Goal: Task Accomplishment & Management: Complete application form

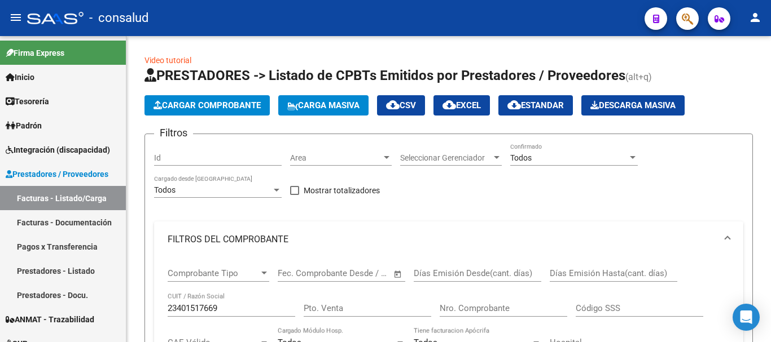
scroll to position [451, 0]
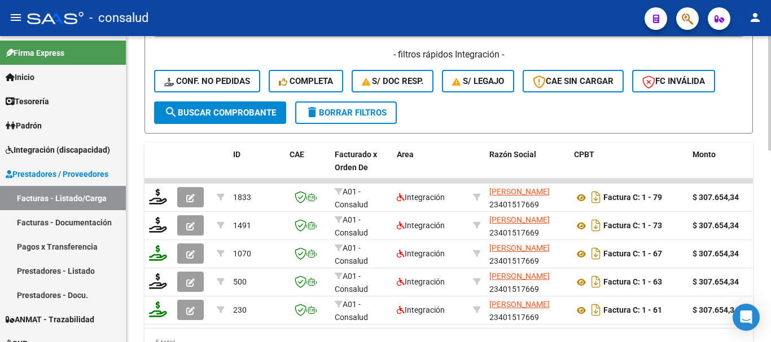
click at [375, 116] on span "delete Borrar Filtros" at bounding box center [345, 113] width 81 height 10
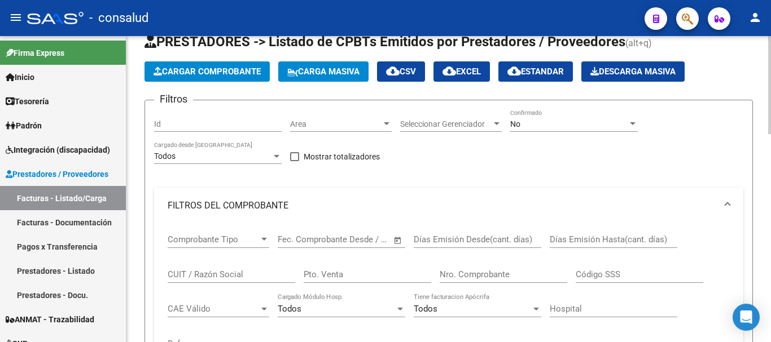
scroll to position [32, 0]
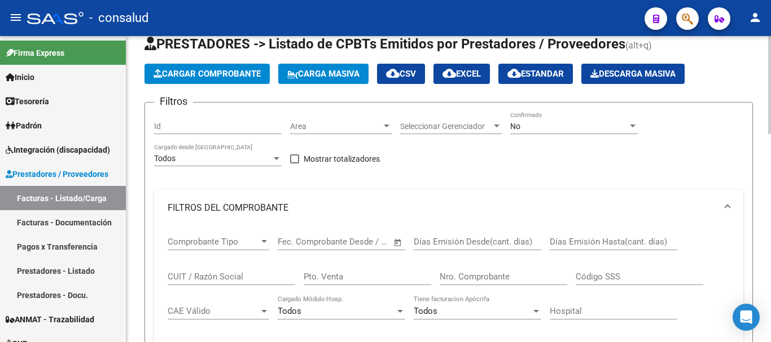
click at [726, 206] on span at bounding box center [727, 208] width 5 height 12
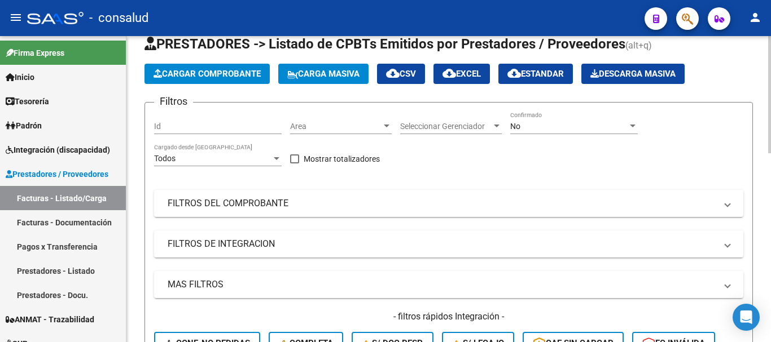
click at [207, 74] on span "Cargar Comprobante" at bounding box center [206, 74] width 107 height 10
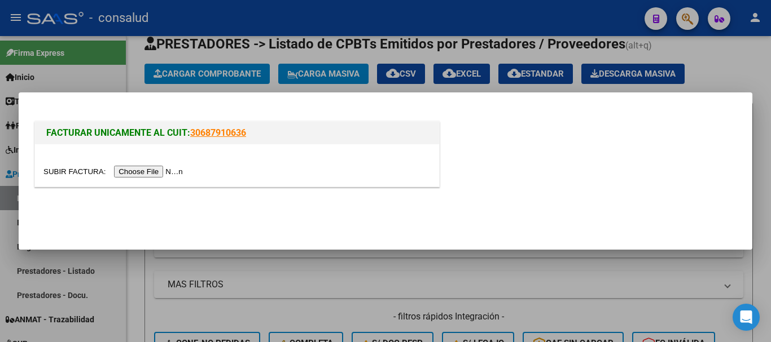
click at [161, 173] on input "file" at bounding box center [114, 172] width 143 height 12
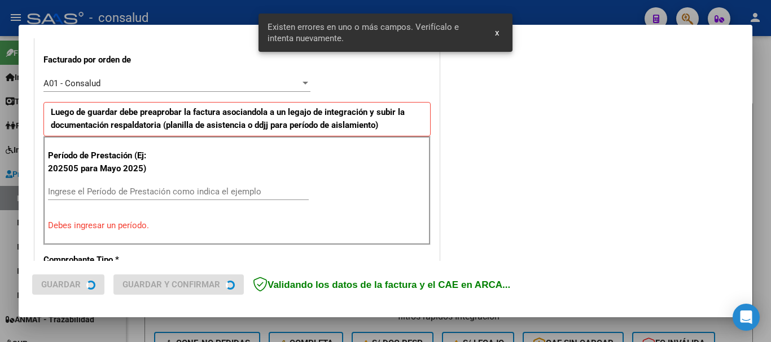
scroll to position [338, 0]
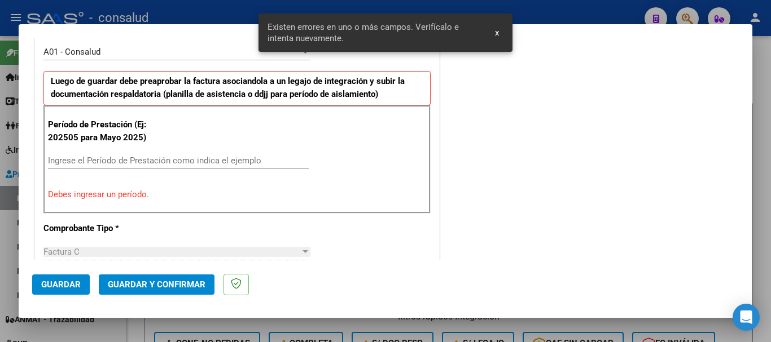
click at [158, 163] on input "Ingrese el Período de Prestación como indica el ejemplo" at bounding box center [178, 161] width 261 height 10
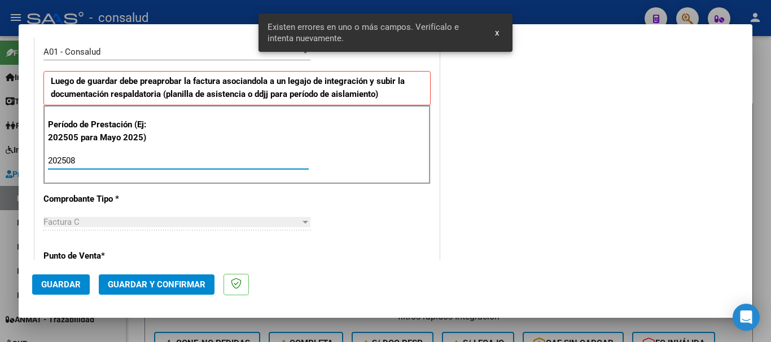
type input "202508"
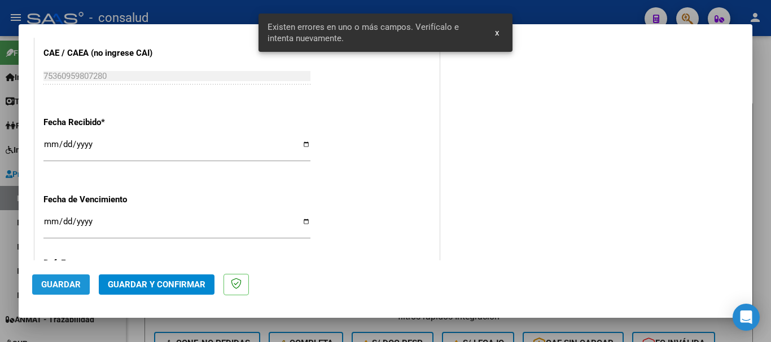
click at [64, 280] on span "Guardar" at bounding box center [60, 285] width 39 height 10
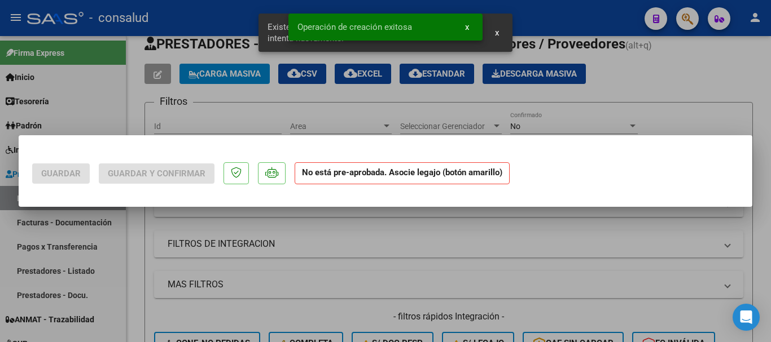
scroll to position [0, 0]
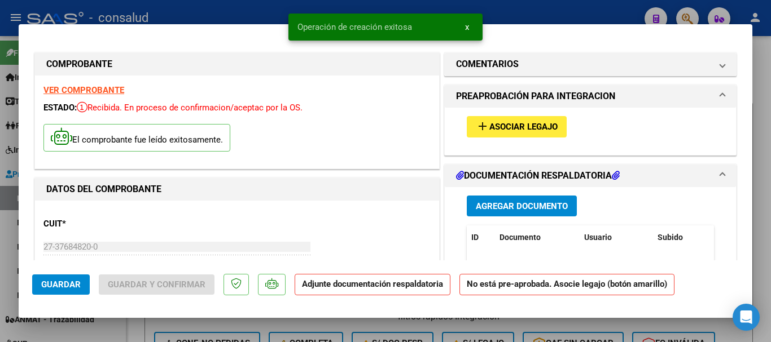
click at [506, 132] on span "Asociar Legajo" at bounding box center [523, 127] width 68 height 10
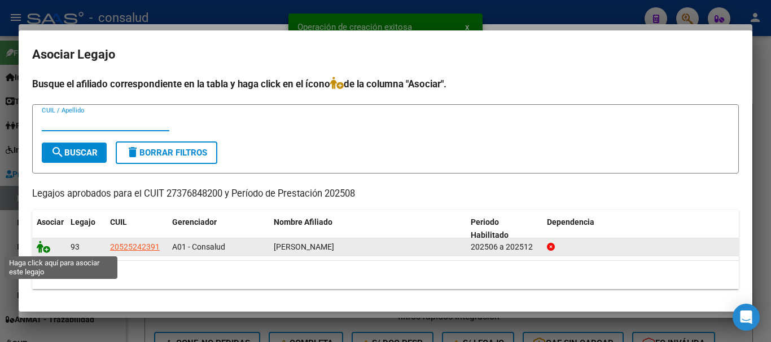
click at [45, 246] on icon at bounding box center [44, 247] width 14 height 12
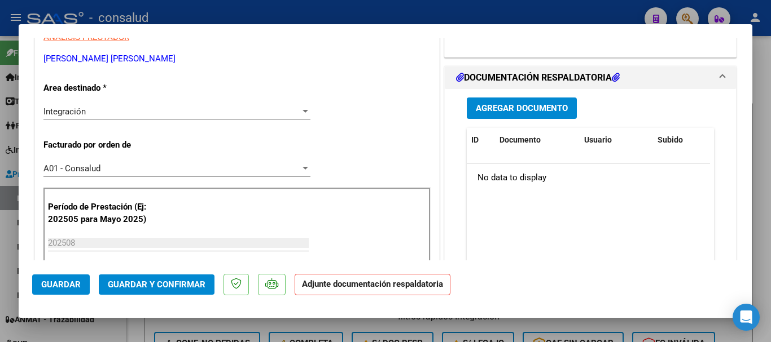
scroll to position [282, 0]
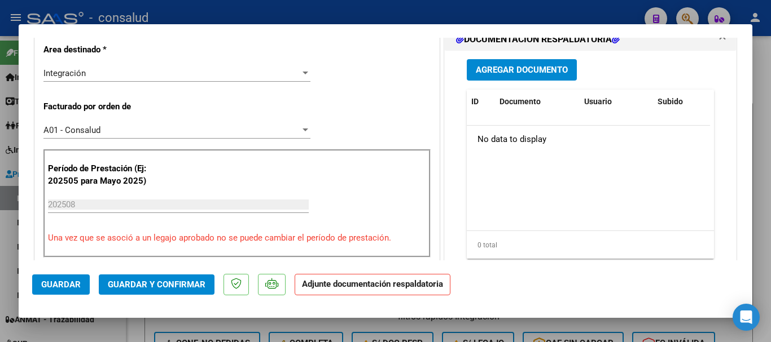
click at [510, 74] on span "Agregar Documento" at bounding box center [522, 70] width 92 height 10
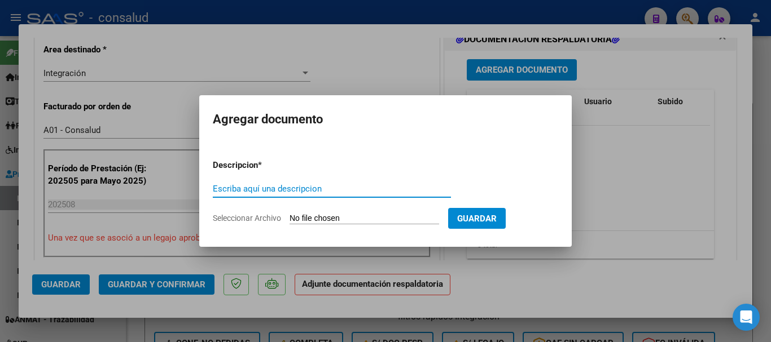
click at [347, 210] on form "Descripcion * Escriba aquí una descripcion Seleccionar Archivo Guardar" at bounding box center [385, 192] width 345 height 82
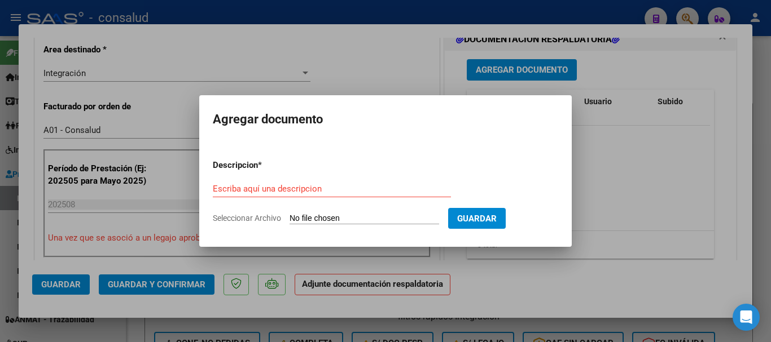
click at [348, 217] on input "Seleccionar Archivo" at bounding box center [363, 219] width 149 height 11
type input "C:\fakepath\[PERSON_NAME] planilla PSP 202508.pdf"
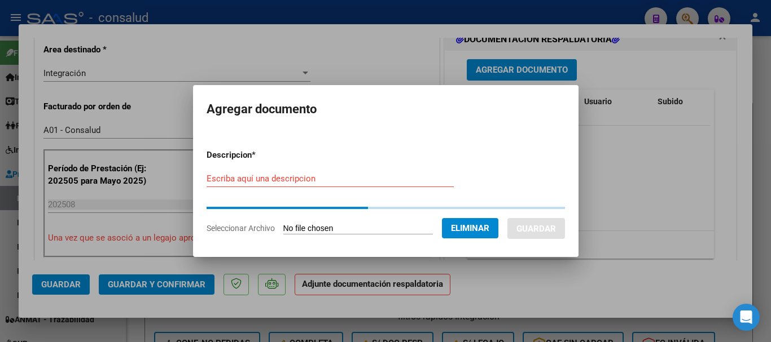
click at [257, 184] on div "Escriba aquí una descripcion" at bounding box center [329, 178] width 247 height 17
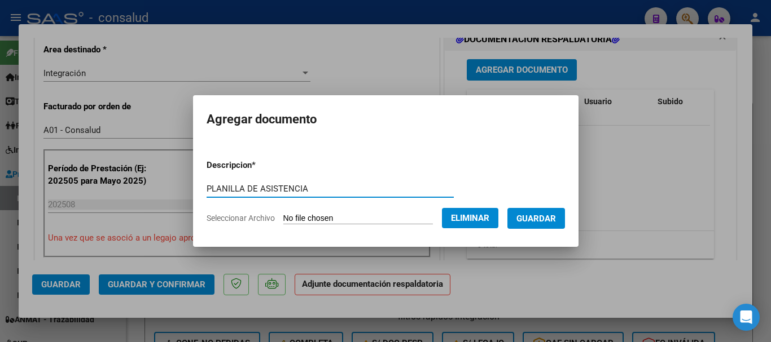
type input "PLANILLA DE ASISTENCIA"
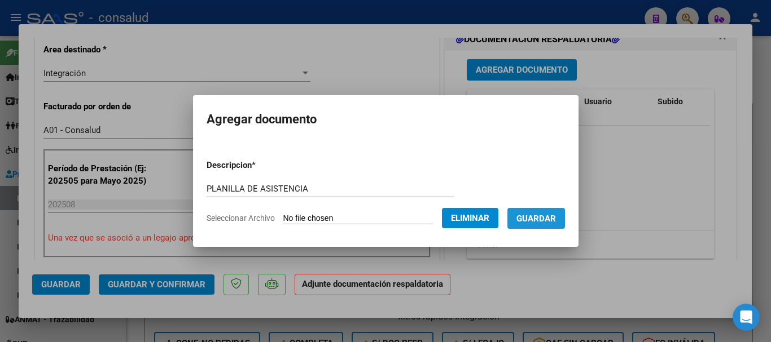
click at [554, 218] on span "Guardar" at bounding box center [535, 219] width 39 height 10
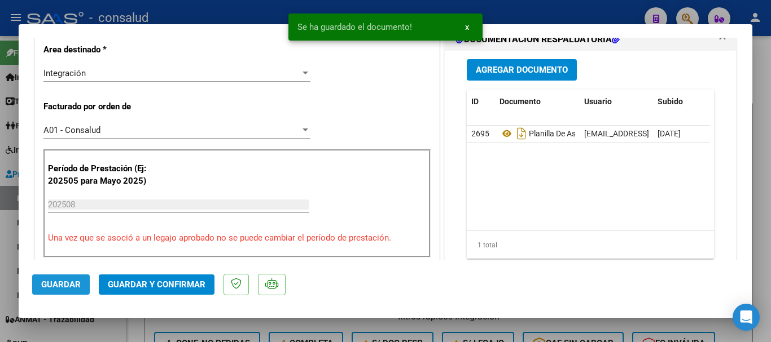
click at [64, 283] on span "Guardar" at bounding box center [60, 285] width 39 height 10
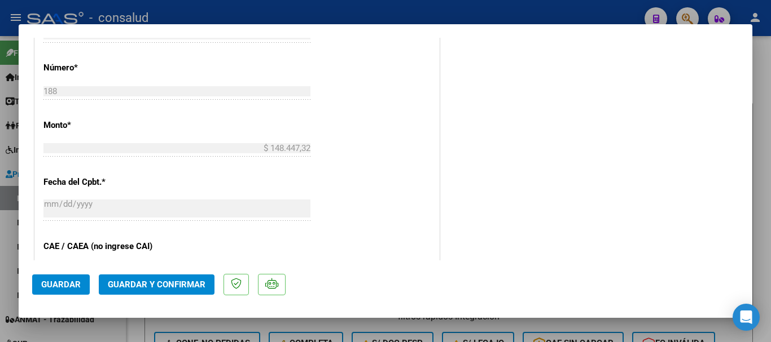
scroll to position [620, 0]
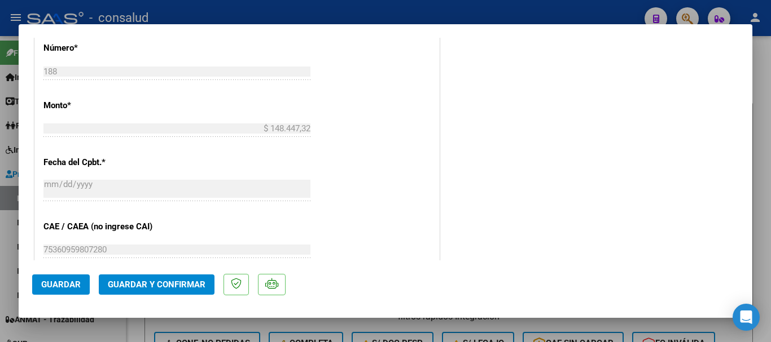
click at [63, 285] on span "Guardar" at bounding box center [60, 285] width 39 height 10
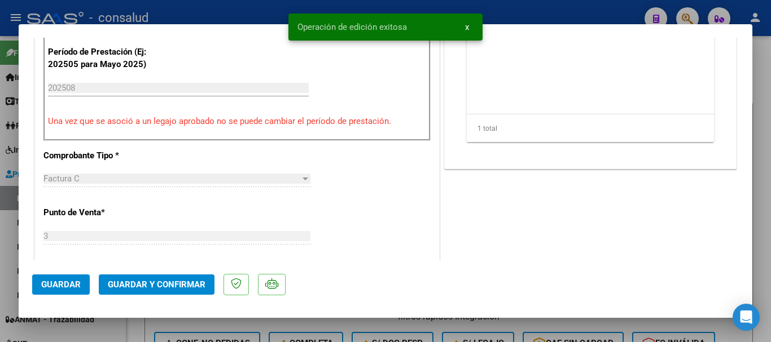
scroll to position [451, 0]
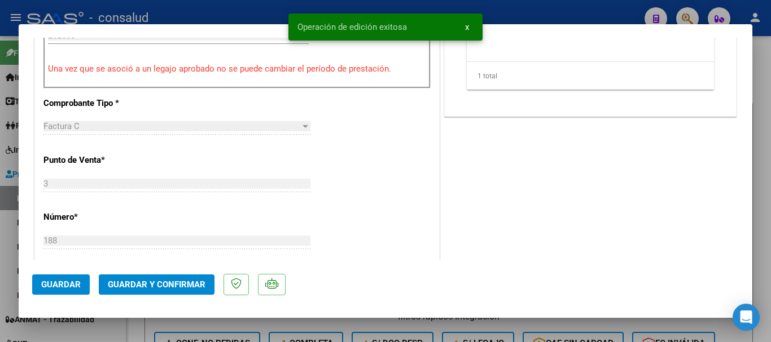
click at [162, 281] on span "Guardar y Confirmar" at bounding box center [157, 285] width 98 height 10
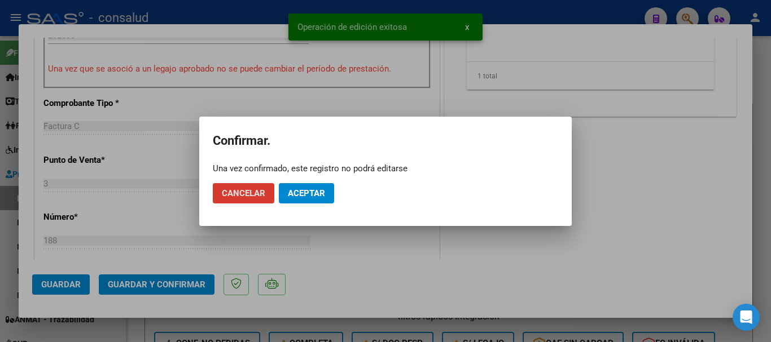
click at [297, 190] on span "Aceptar" at bounding box center [306, 193] width 37 height 10
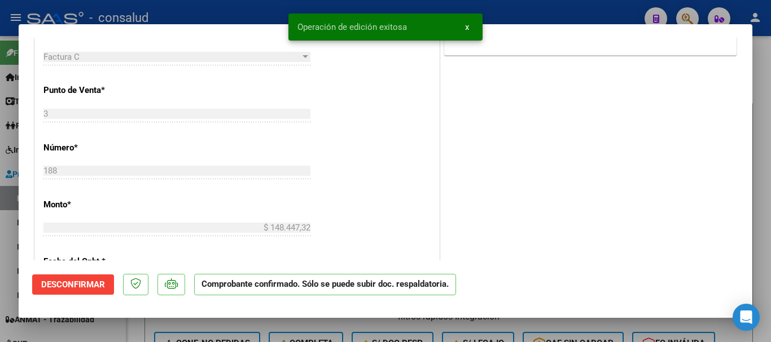
type input "$ 0,00"
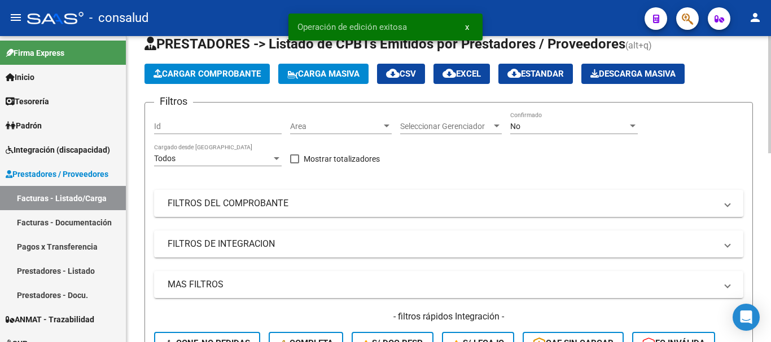
click at [183, 78] on span "Cargar Comprobante" at bounding box center [206, 74] width 107 height 10
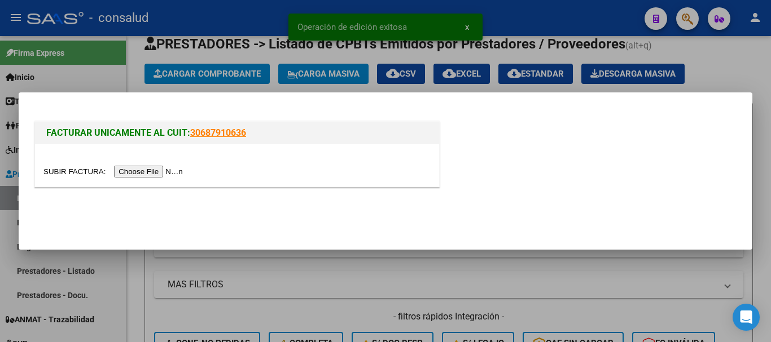
click at [170, 173] on input "file" at bounding box center [114, 172] width 143 height 12
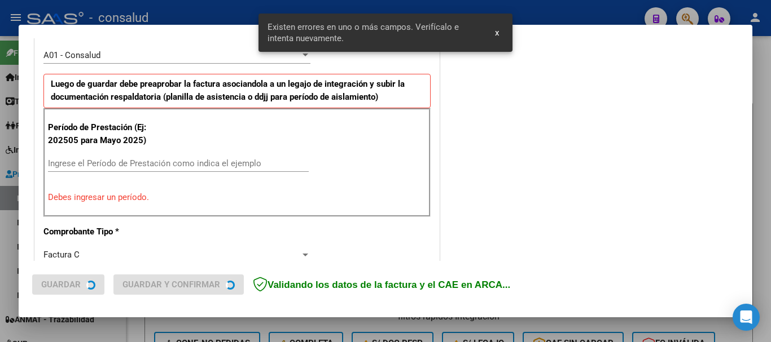
scroll to position [338, 0]
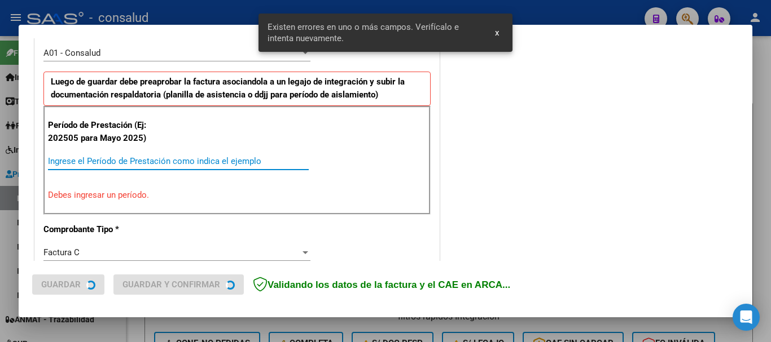
click at [157, 161] on input "Ingrese el Período de Prestación como indica el ejemplo" at bounding box center [178, 161] width 261 height 10
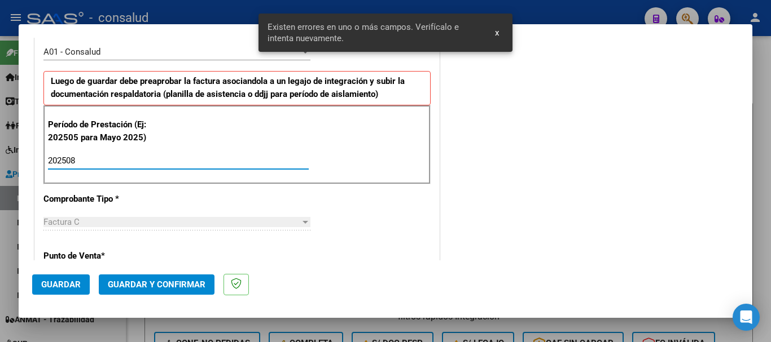
type input "202508"
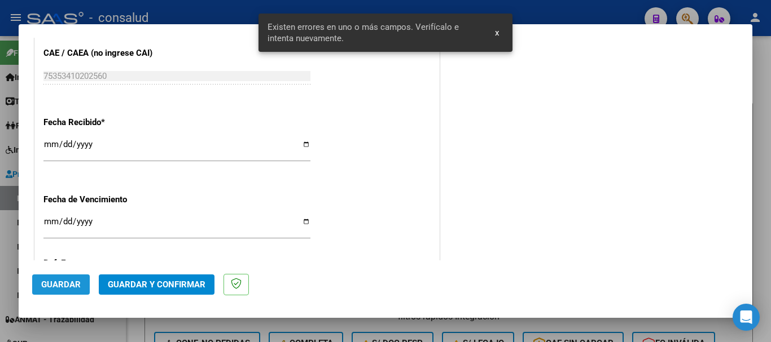
click at [78, 281] on span "Guardar" at bounding box center [60, 285] width 39 height 10
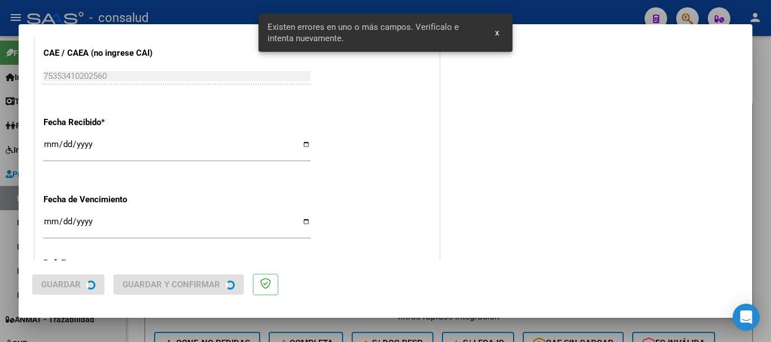
scroll to position [0, 0]
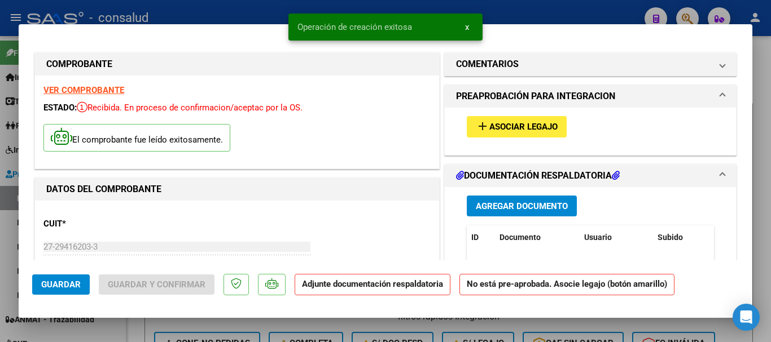
click at [489, 131] on span "Asociar Legajo" at bounding box center [523, 127] width 68 height 10
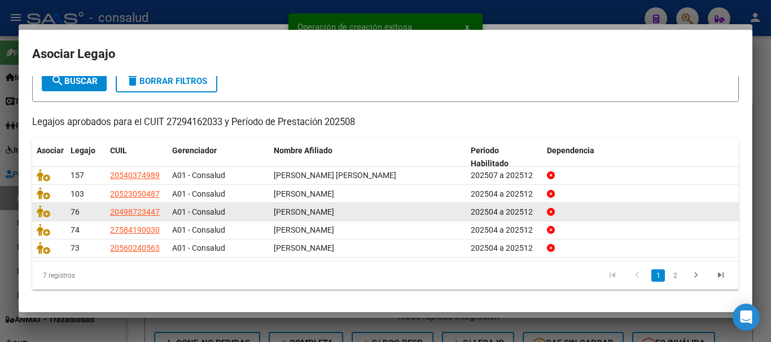
scroll to position [74, 0]
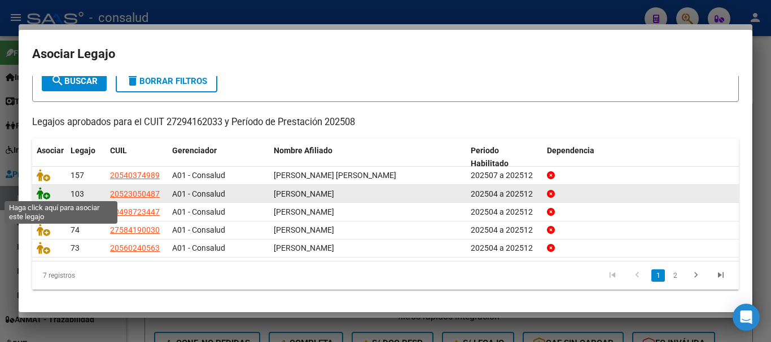
click at [38, 191] on icon at bounding box center [44, 193] width 14 height 12
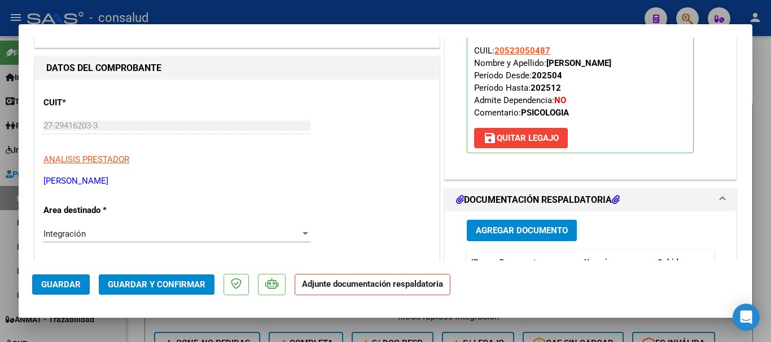
scroll to position [169, 0]
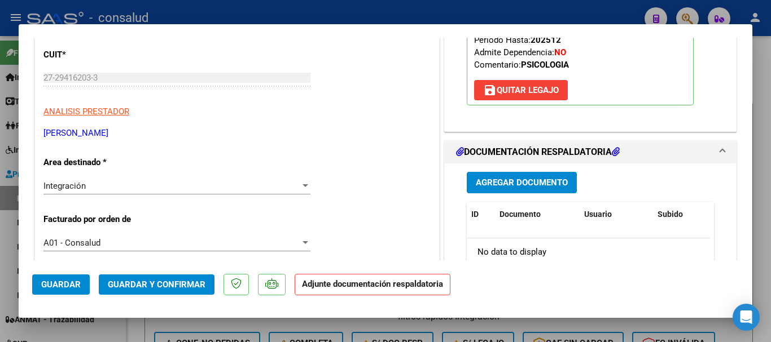
click at [556, 187] on span "Agregar Documento" at bounding box center [522, 183] width 92 height 10
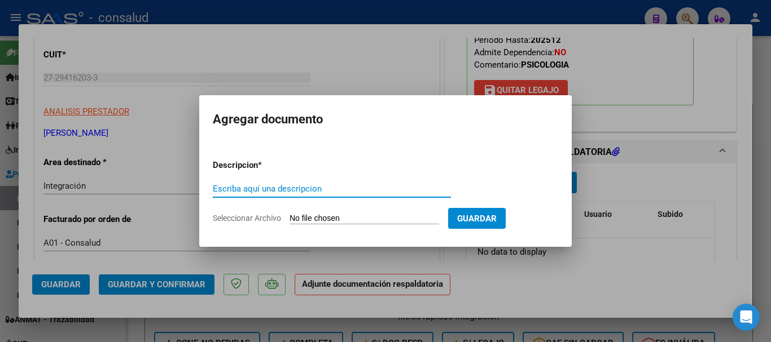
click at [386, 221] on input "Seleccionar Archivo" at bounding box center [363, 219] width 149 height 11
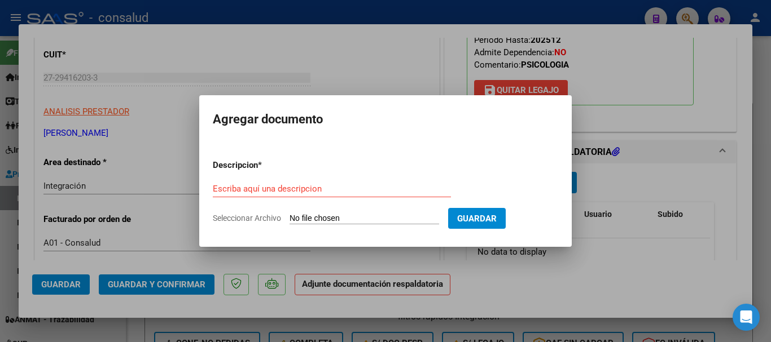
type input "C:\fakepath\[PERSON_NAME] planilla psicologia 202508.pdf"
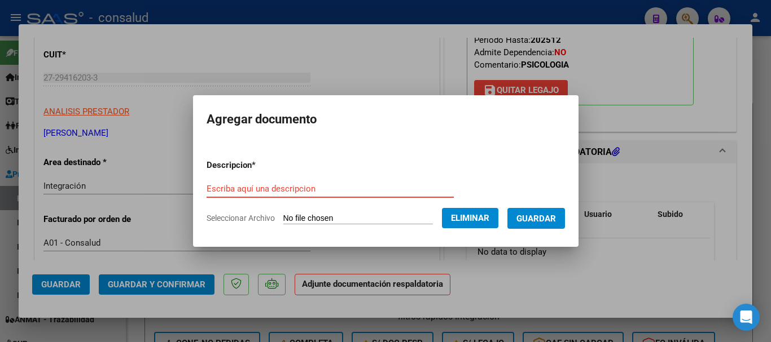
drag, startPoint x: 250, startPoint y: 190, endPoint x: 202, endPoint y: 172, distance: 51.8
click at [250, 190] on input "Escriba aquí una descripcion" at bounding box center [329, 189] width 247 height 10
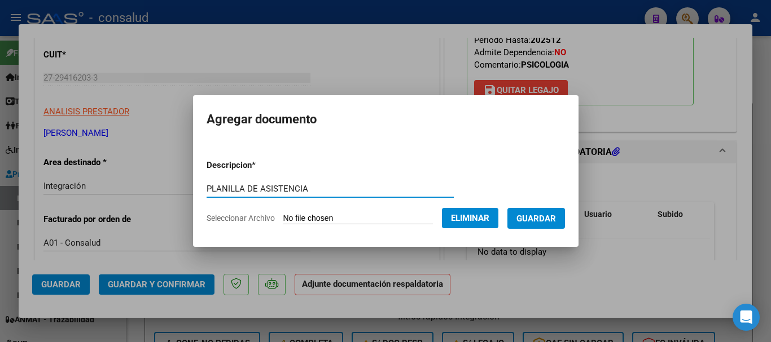
type input "PLANILLA DE ASISTENCIA"
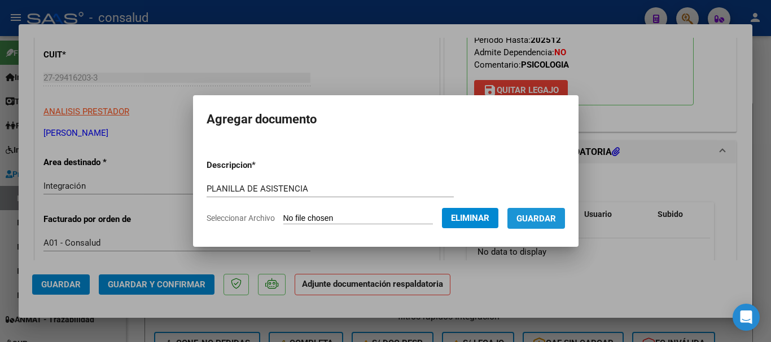
click at [554, 217] on span "Guardar" at bounding box center [535, 219] width 39 height 10
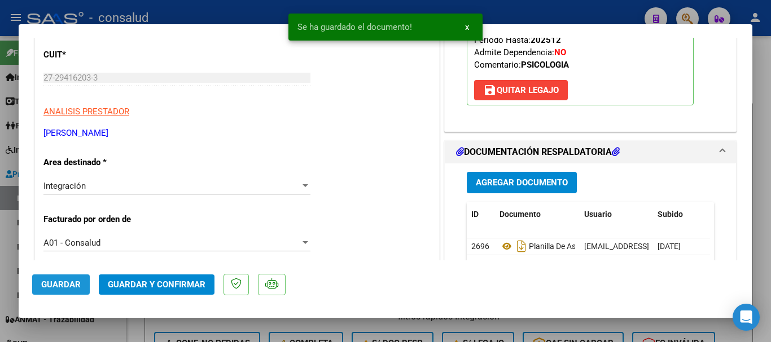
click at [60, 292] on button "Guardar" at bounding box center [61, 285] width 58 height 20
click at [143, 291] on button "Guardar y Confirmar" at bounding box center [157, 285] width 116 height 20
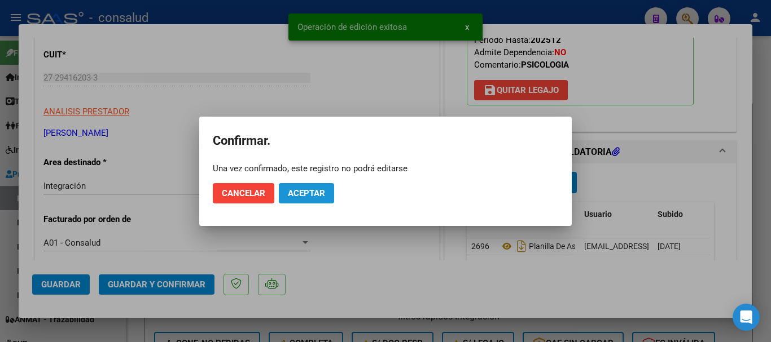
click at [328, 196] on button "Aceptar" at bounding box center [306, 193] width 55 height 20
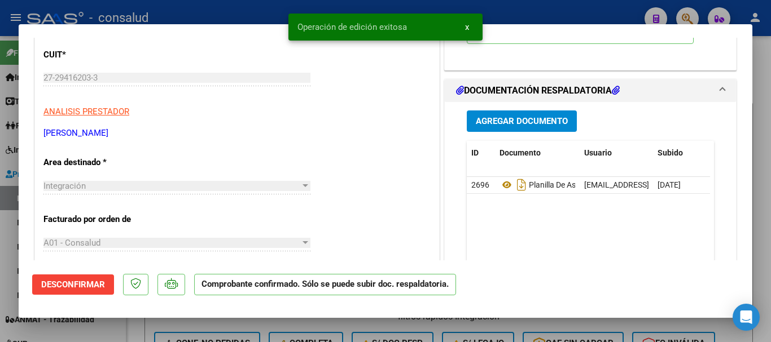
type input "$ 0,00"
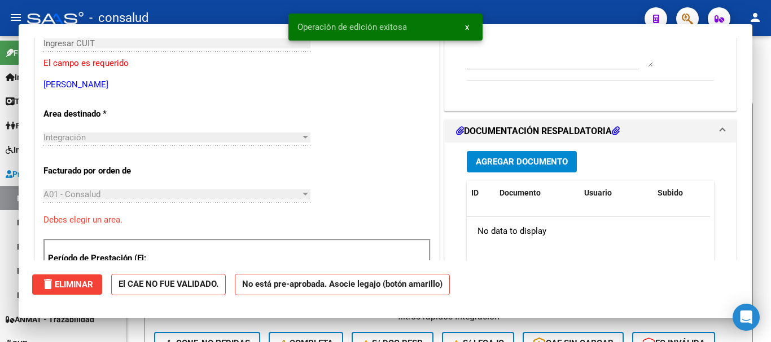
scroll to position [135, 0]
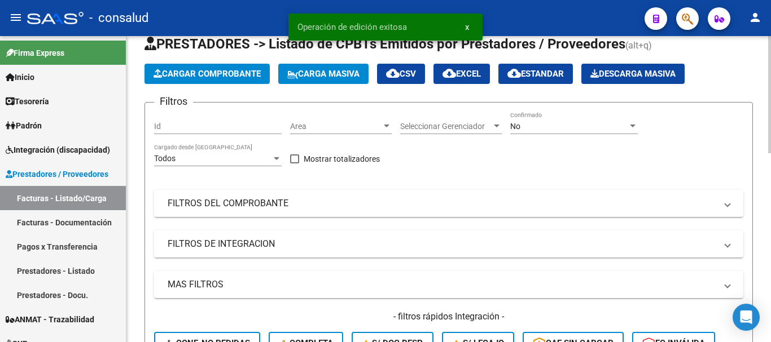
click at [208, 75] on span "Cargar Comprobante" at bounding box center [206, 74] width 107 height 10
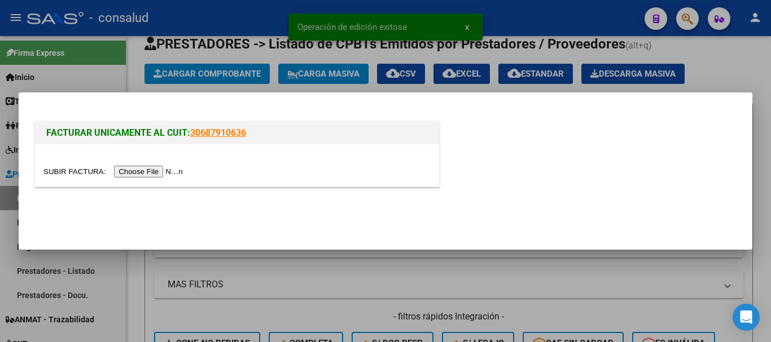
click at [162, 173] on input "file" at bounding box center [114, 172] width 143 height 12
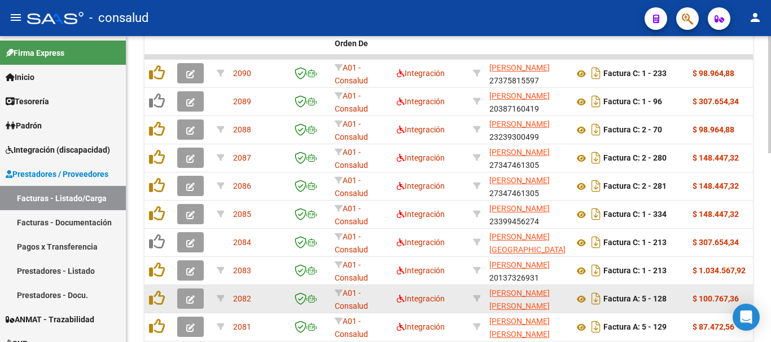
scroll to position [426, 0]
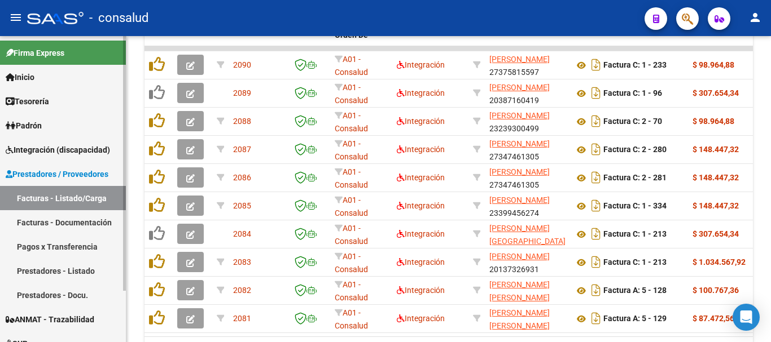
click at [42, 144] on span "Integración (discapacidad)" at bounding box center [58, 150] width 104 height 12
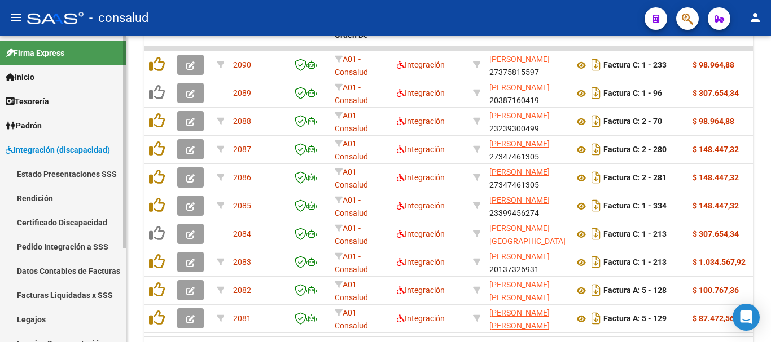
click at [61, 316] on link "Legajos" at bounding box center [63, 319] width 126 height 24
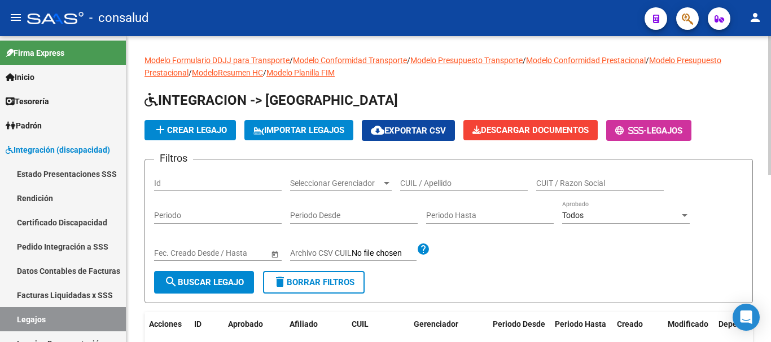
click at [480, 173] on div "CUIL / Apellido" at bounding box center [463, 180] width 127 height 23
type input "[PERSON_NAME]"
click at [214, 280] on span "search Buscar Legajo" at bounding box center [204, 283] width 80 height 10
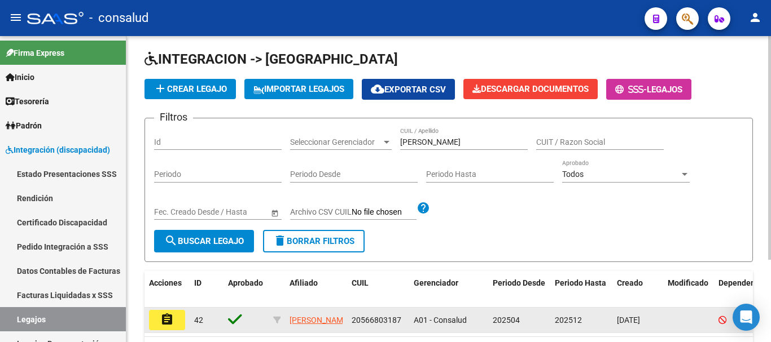
scroll to position [113, 0]
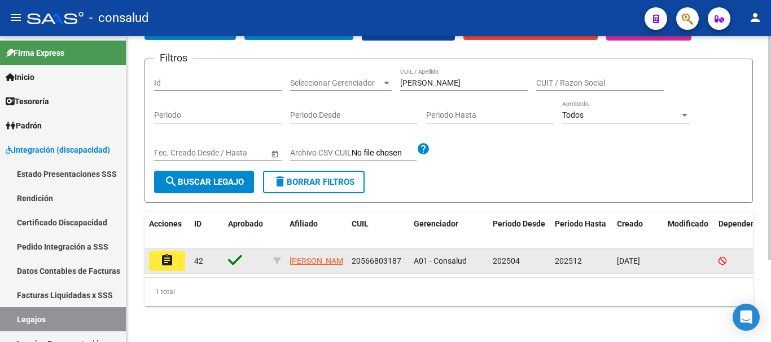
click at [161, 254] on mat-icon "assignment" at bounding box center [167, 261] width 14 height 14
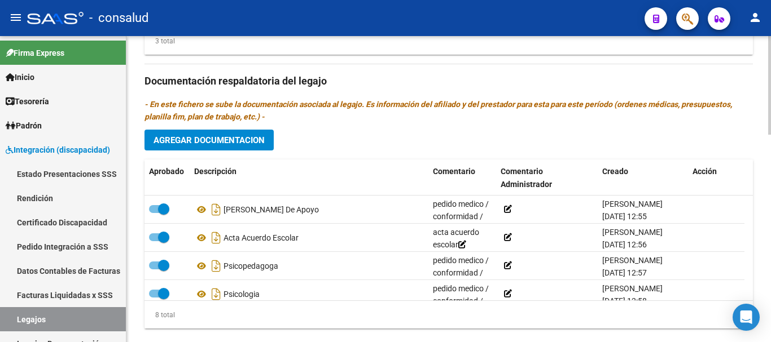
scroll to position [644, 0]
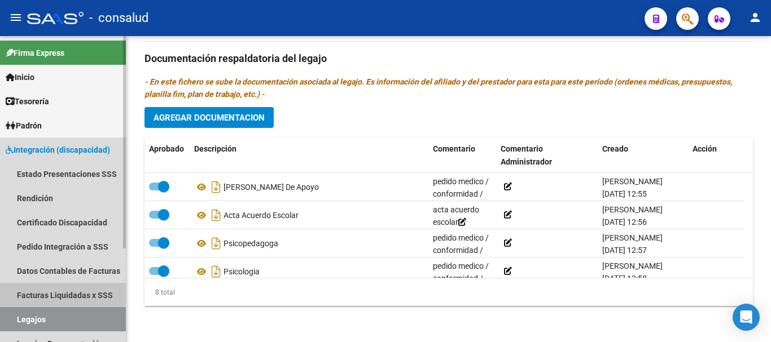
click at [102, 305] on link "Facturas Liquidadas x SSS" at bounding box center [63, 295] width 126 height 24
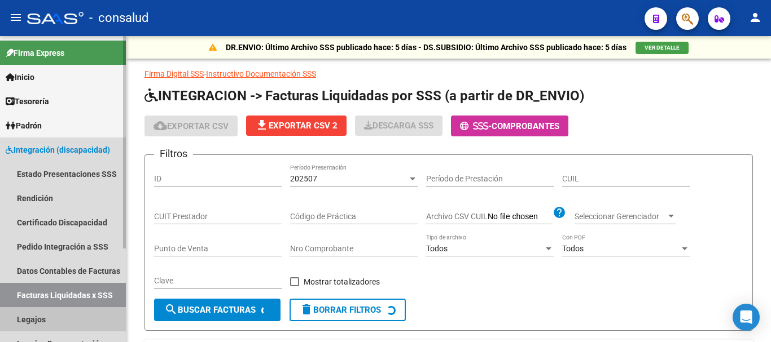
click at [98, 314] on link "Legajos" at bounding box center [63, 319] width 126 height 24
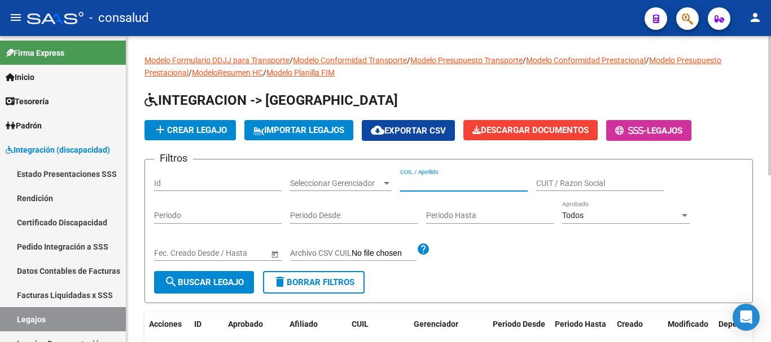
click at [439, 184] on input "CUIL / Apellido" at bounding box center [463, 184] width 127 height 10
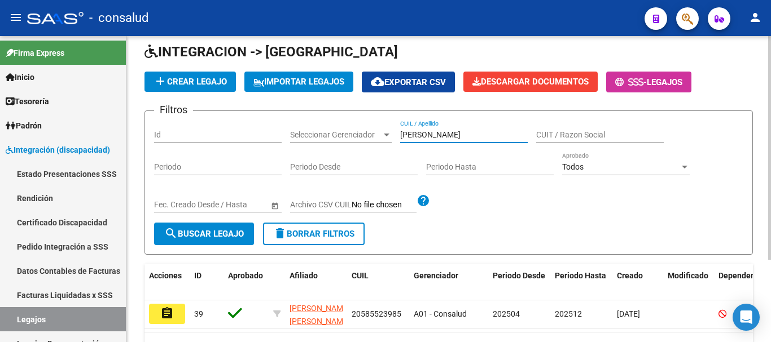
scroll to position [113, 0]
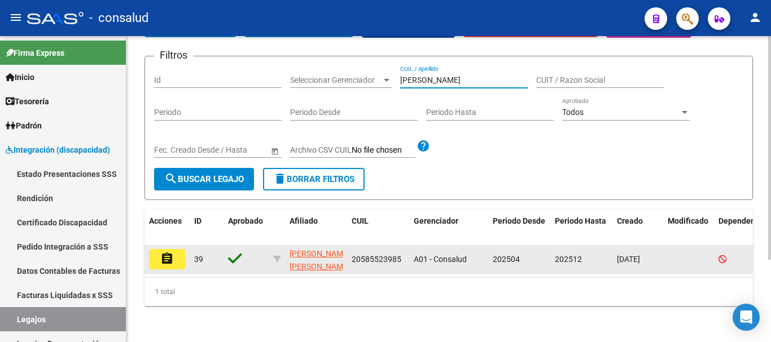
type input "[PERSON_NAME]"
click at [169, 252] on mat-icon "assignment" at bounding box center [167, 259] width 14 height 14
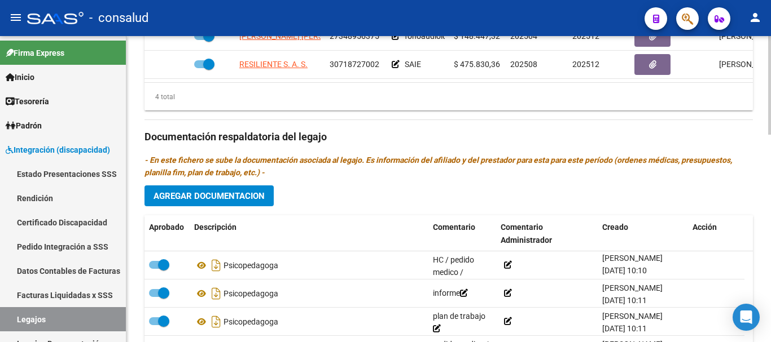
scroll to position [644, 0]
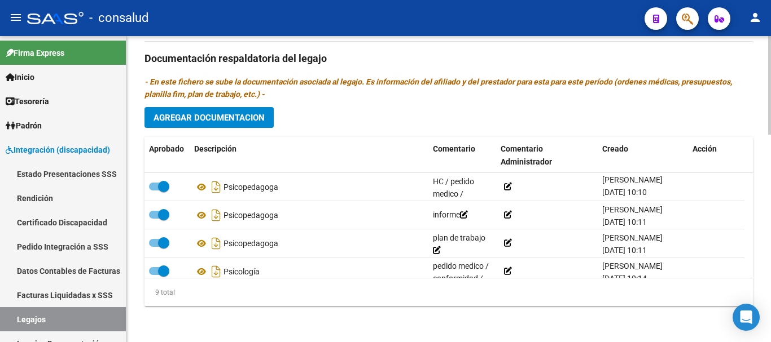
click at [770, 288] on div at bounding box center [769, 293] width 3 height 99
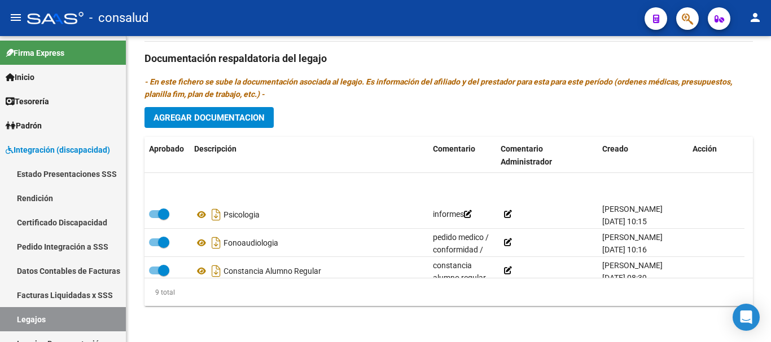
scroll to position [153, 0]
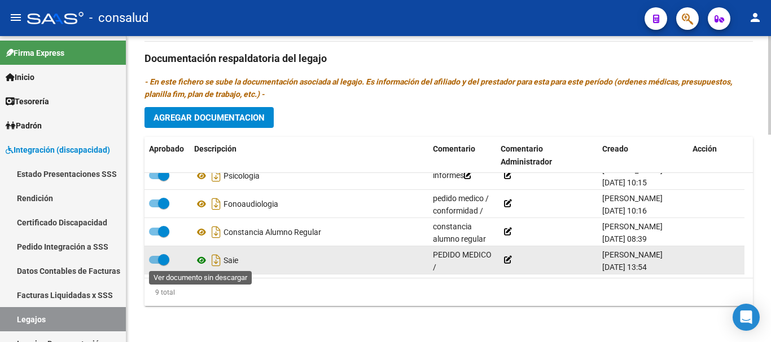
click at [201, 264] on icon at bounding box center [201, 261] width 15 height 14
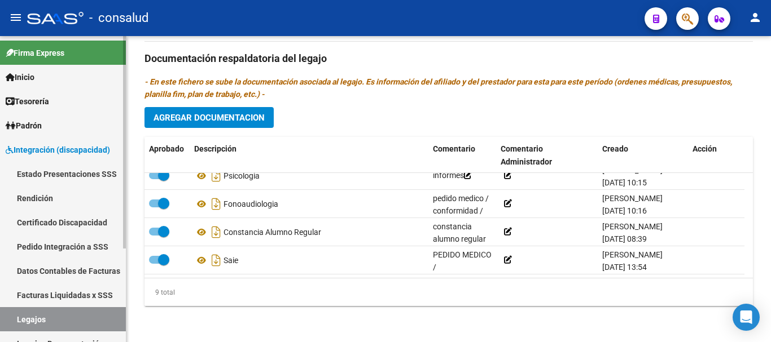
click at [58, 324] on link "Legajos" at bounding box center [63, 319] width 126 height 24
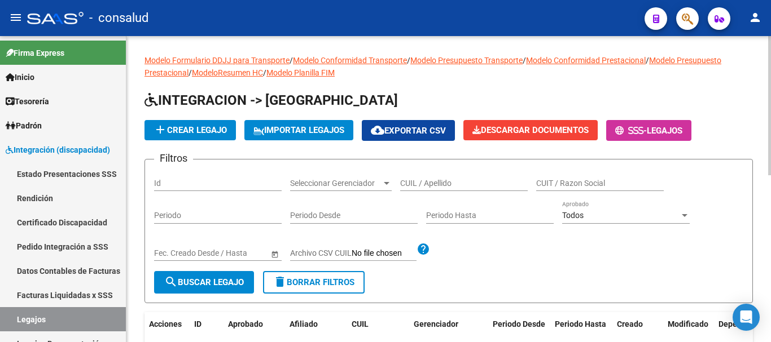
click at [425, 181] on input "CUIL / Apellido" at bounding box center [463, 184] width 127 height 10
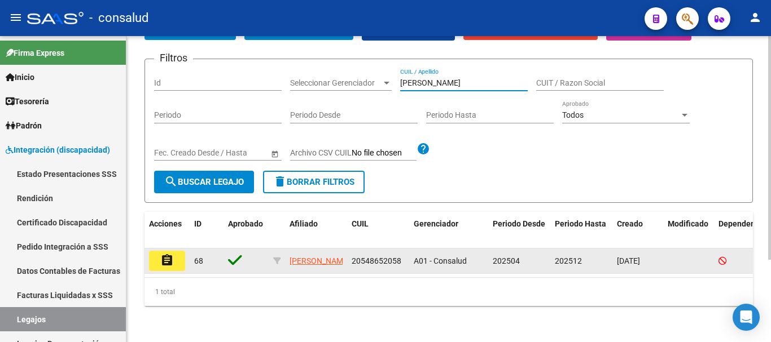
type input "[PERSON_NAME]"
click at [165, 254] on mat-icon "assignment" at bounding box center [167, 261] width 14 height 14
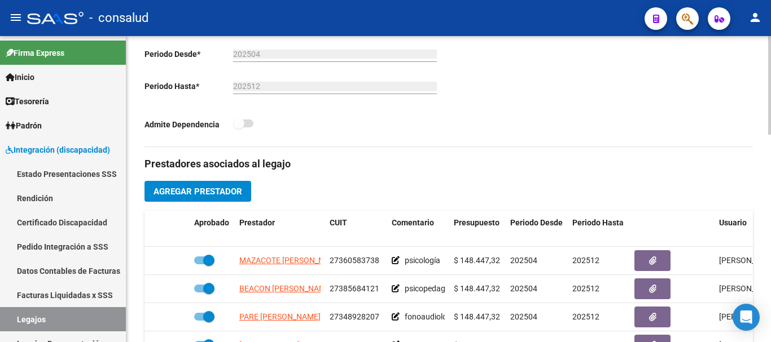
scroll to position [226, 0]
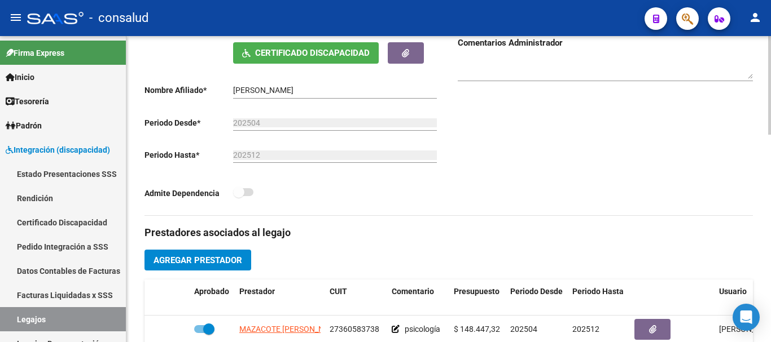
click at [215, 259] on span "Agregar Prestador" at bounding box center [197, 261] width 89 height 10
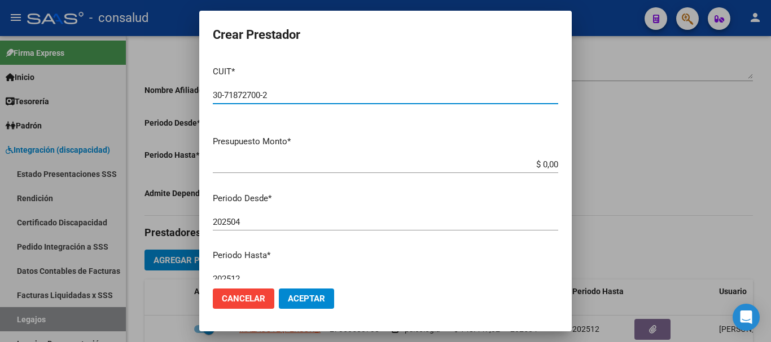
type input "30-71872700-2"
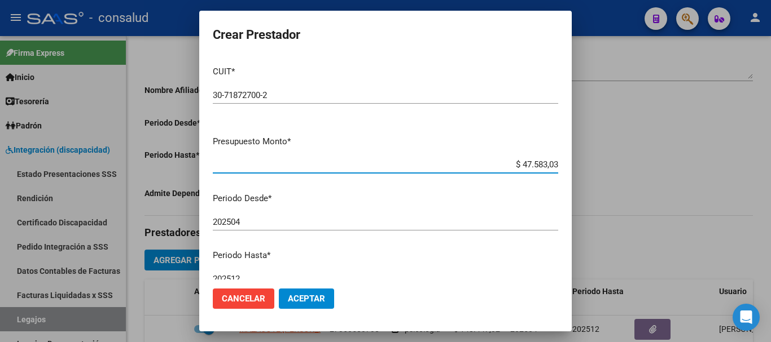
type input "$ 475.830,36"
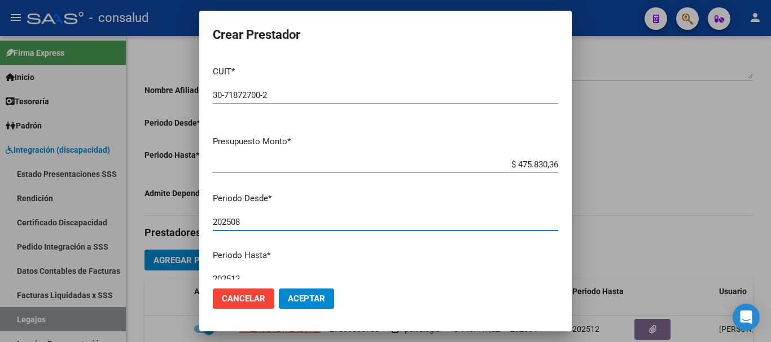
type input "202508"
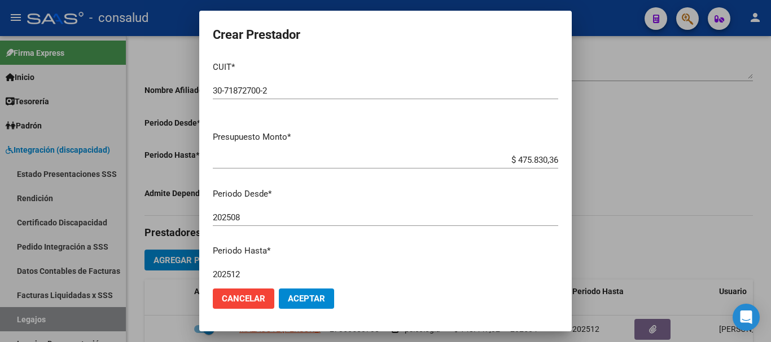
scroll to position [164, 0]
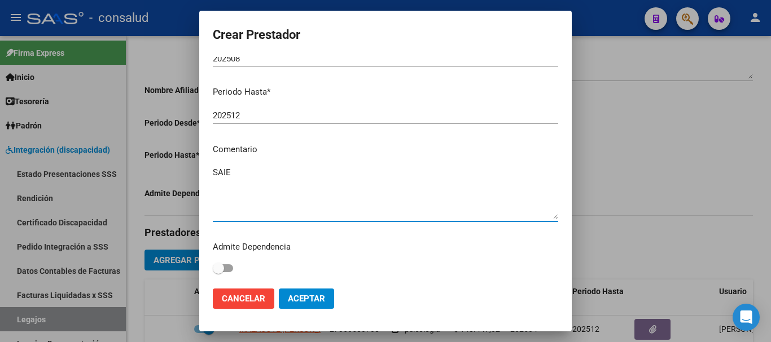
type textarea "SAIE"
click at [320, 301] on span "Aceptar" at bounding box center [306, 299] width 37 height 10
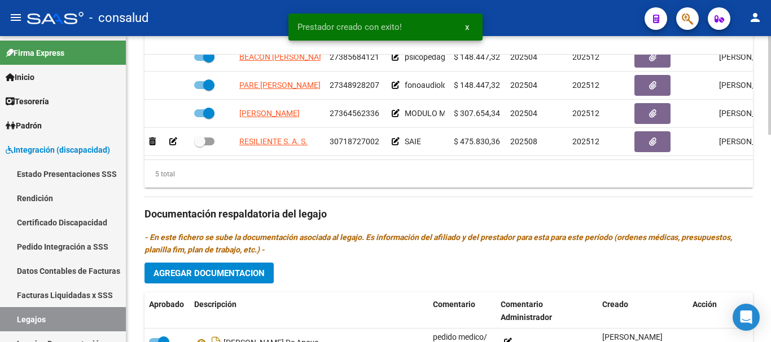
scroll to position [564, 0]
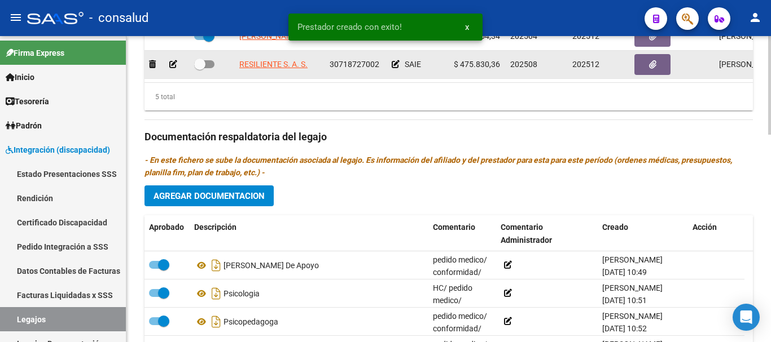
click at [215, 58] on div at bounding box center [212, 65] width 36 height 15
click at [212, 60] on span at bounding box center [204, 64] width 20 height 8
click at [200, 68] on input "checkbox" at bounding box center [199, 68] width 1 height 1
checkbox input "true"
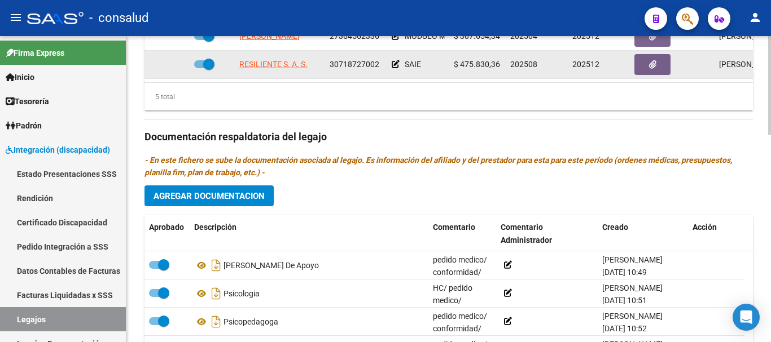
click at [396, 60] on icon at bounding box center [395, 64] width 8 height 8
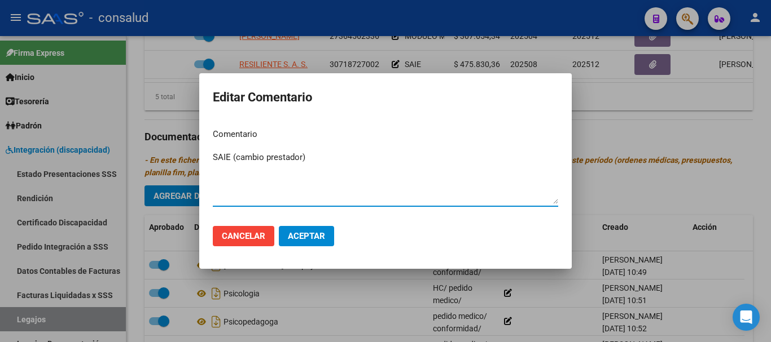
type textarea "SAIE (cambio prestador)"
click at [327, 232] on button "Aceptar" at bounding box center [306, 236] width 55 height 20
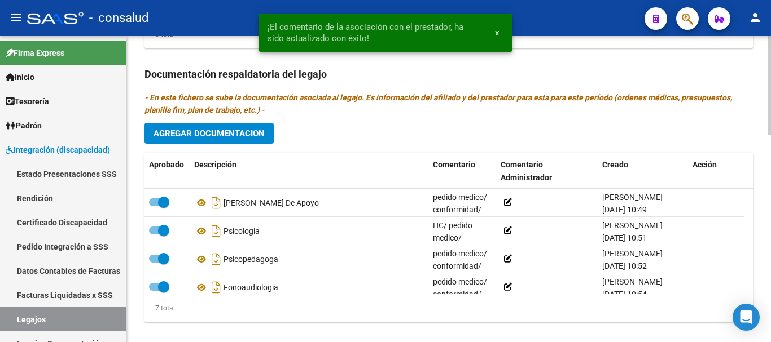
scroll to position [644, 0]
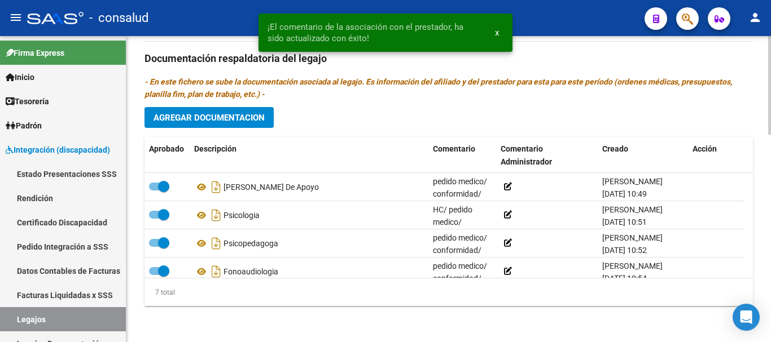
click at [244, 124] on button "Agregar Documentacion" at bounding box center [208, 117] width 129 height 21
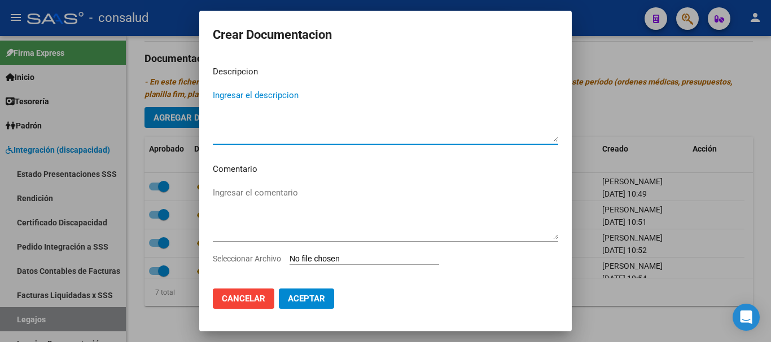
type textarea "s"
type textarea "SAIE"
click at [292, 195] on textarea "Ingresar el comentario" at bounding box center [385, 213] width 345 height 53
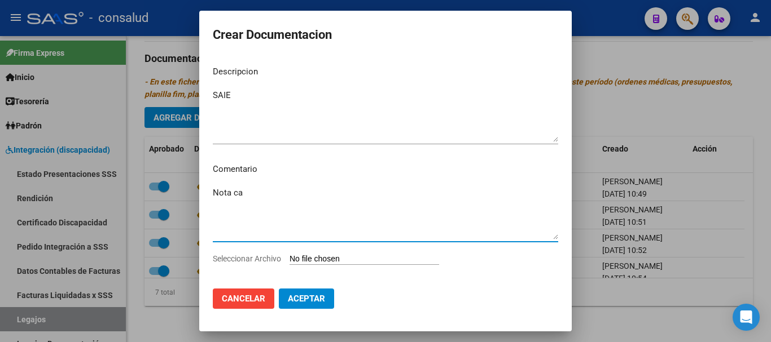
type textarea "Nota ca"
click at [278, 89] on textarea "SAIE" at bounding box center [385, 115] width 345 height 53
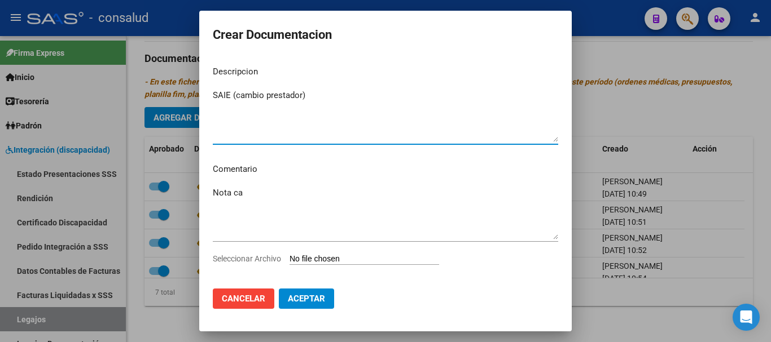
type textarea "SAIE (cambio prestador)"
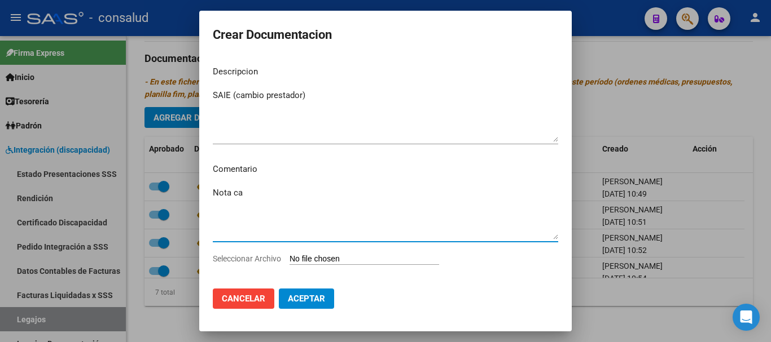
click at [265, 193] on textarea "Nota ca" at bounding box center [385, 213] width 345 height 53
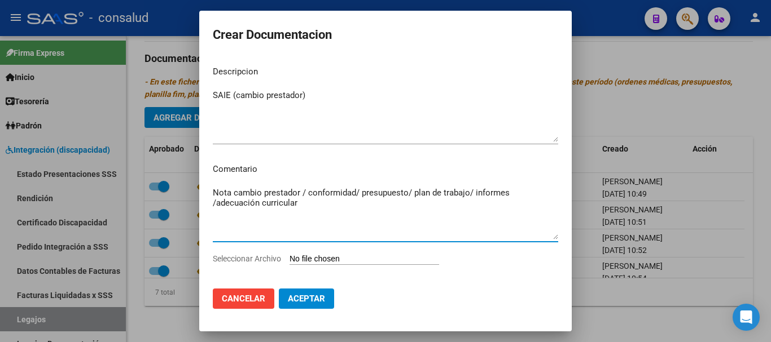
type textarea "Nota cambio prestador / conformidad/ presupuesto/ plan de trabajo/ informes /ad…"
click at [363, 257] on input "Seleccionar Archivo" at bounding box center [363, 259] width 149 height 11
type input "C:\fakepath\Brother-Internaciones_08092025_095159_150894.pdf"
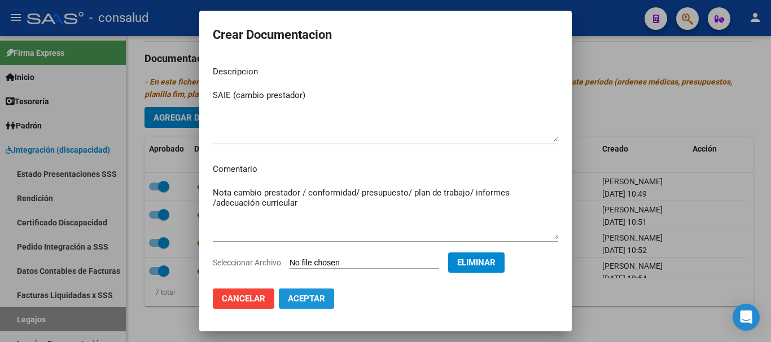
click at [318, 298] on span "Aceptar" at bounding box center [306, 299] width 37 height 10
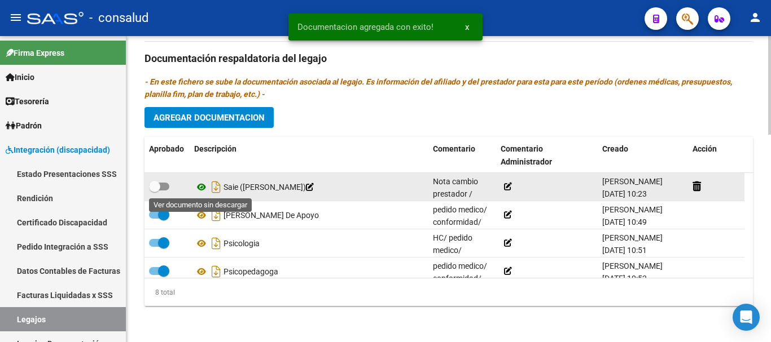
click at [201, 187] on icon at bounding box center [201, 188] width 15 height 14
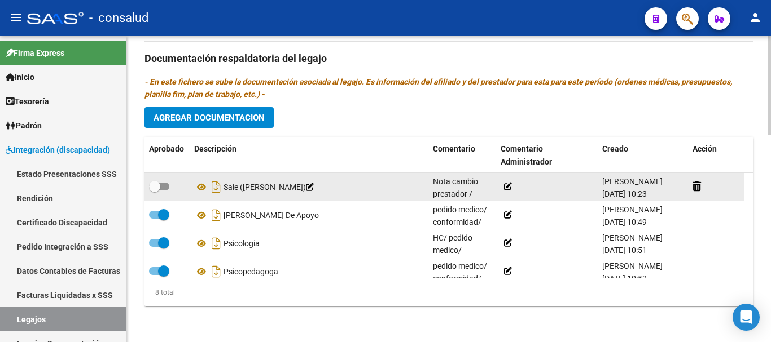
click at [169, 185] on span at bounding box center [159, 187] width 20 height 8
click at [155, 191] on input "checkbox" at bounding box center [154, 191] width 1 height 1
checkbox input "true"
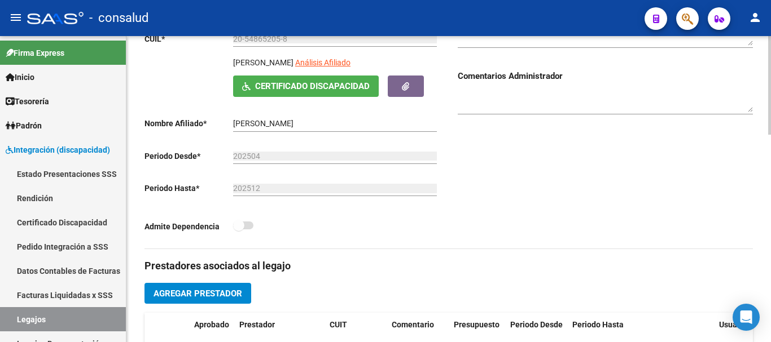
scroll to position [0, 0]
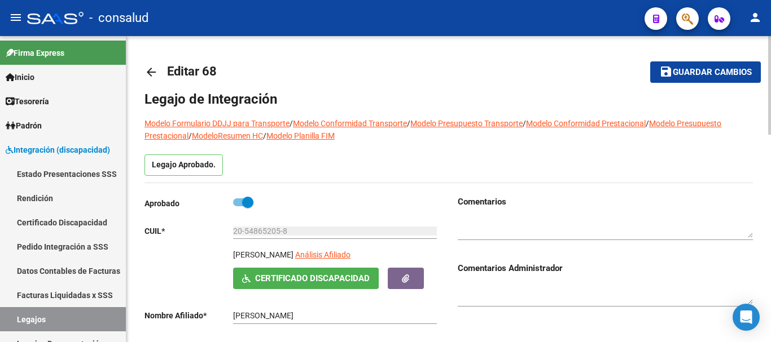
click at [664, 73] on mat-icon "save" at bounding box center [666, 72] width 14 height 14
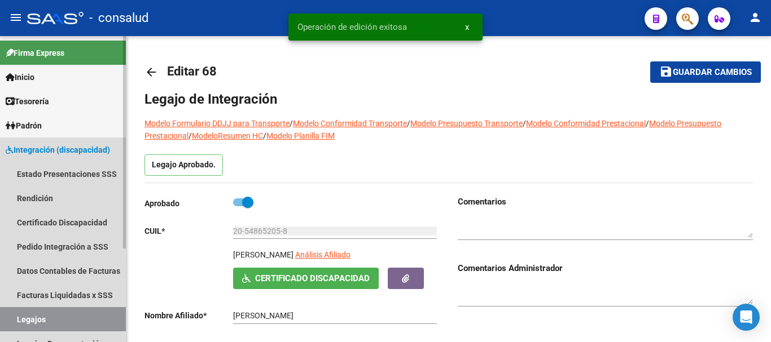
click at [58, 317] on link "Legajos" at bounding box center [63, 319] width 126 height 24
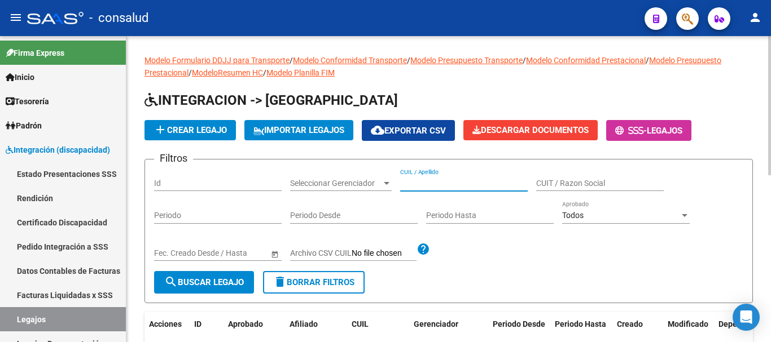
click at [453, 183] on input "CUIL / Apellido" at bounding box center [463, 184] width 127 height 10
type input "[PERSON_NAME]"
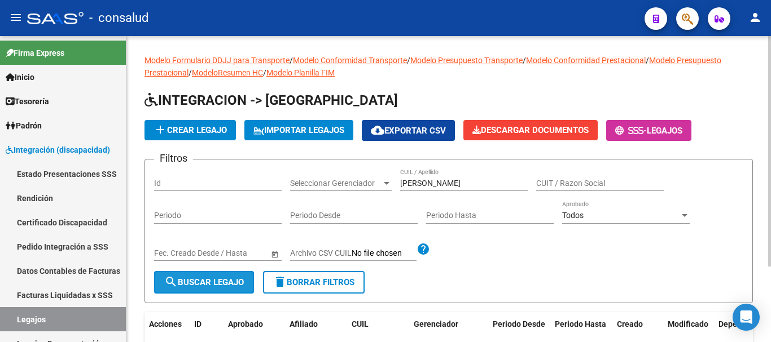
click at [191, 280] on span "search Buscar Legajo" at bounding box center [204, 283] width 80 height 10
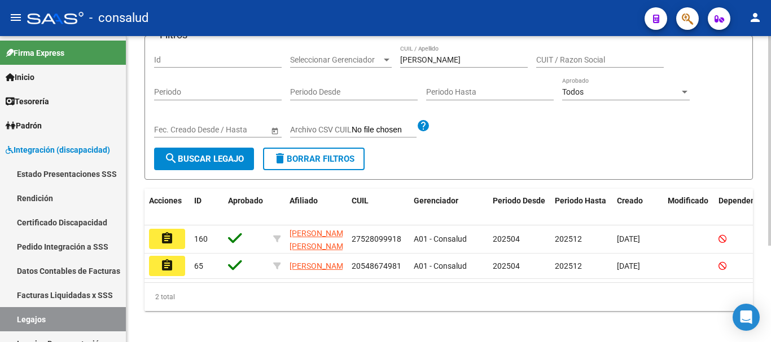
scroll to position [141, 0]
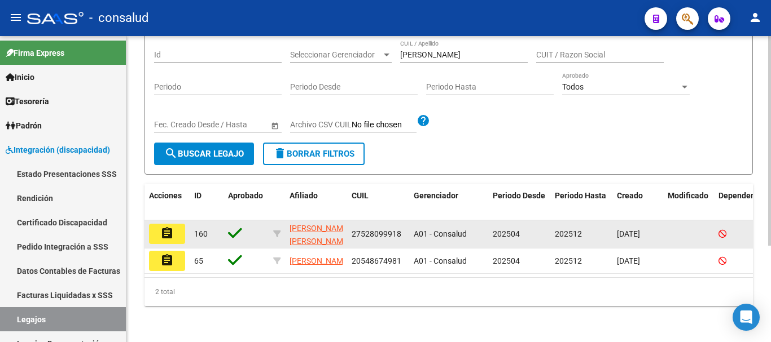
click at [165, 227] on mat-icon "assignment" at bounding box center [167, 234] width 14 height 14
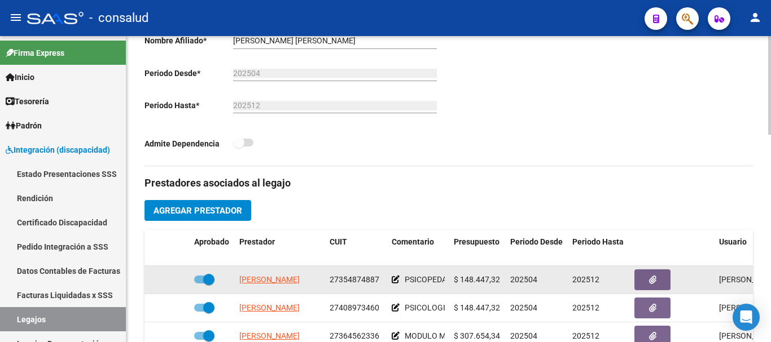
scroll to position [305, 0]
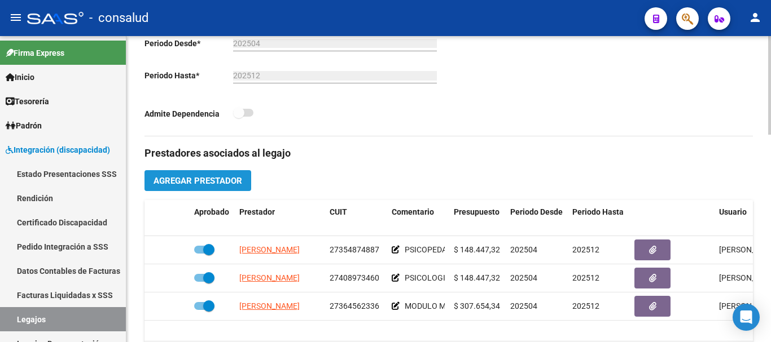
click at [214, 175] on button "Agregar Prestador" at bounding box center [197, 180] width 107 height 21
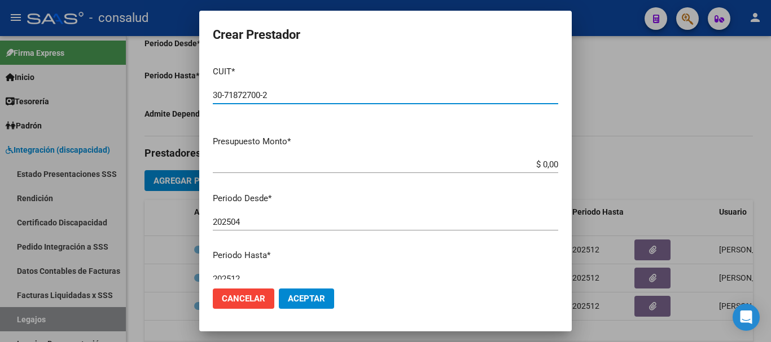
type input "30-71872700-2"
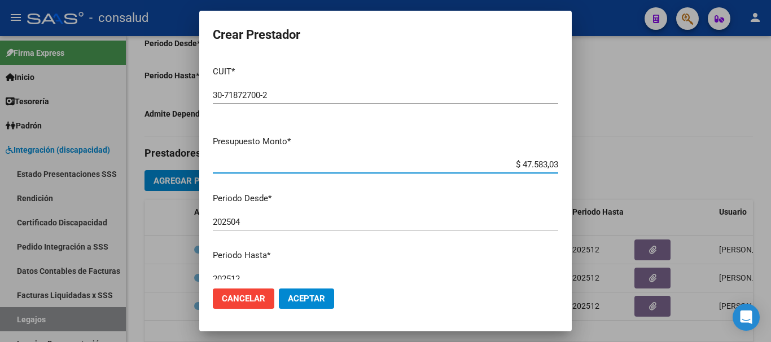
type input "$ 475.830,36"
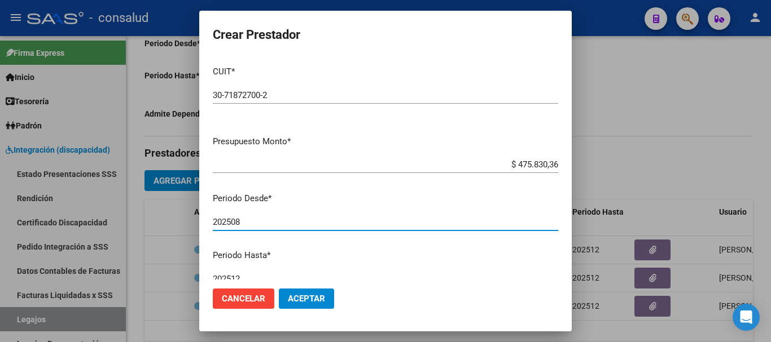
type input "202508"
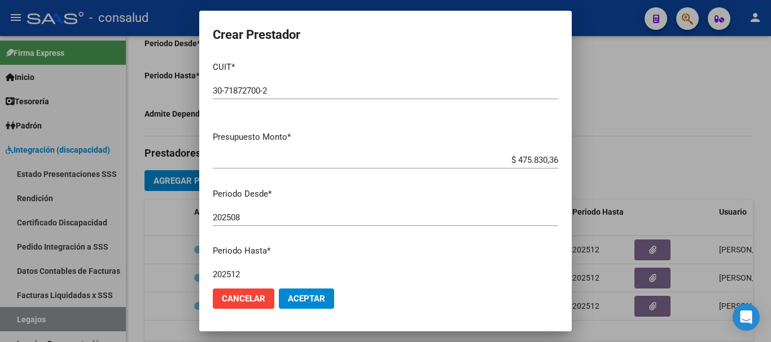
scroll to position [164, 0]
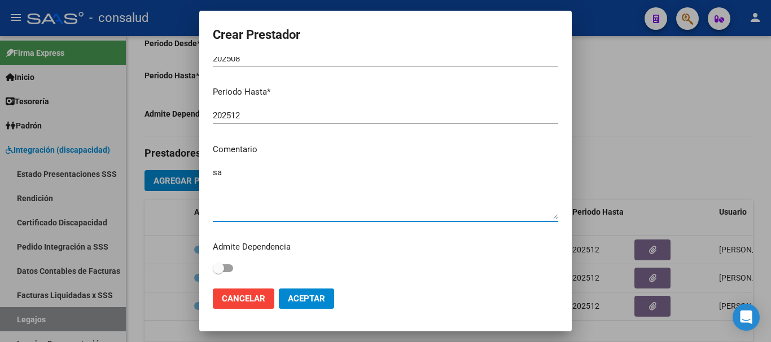
type textarea "s"
type textarea "SAIE (cambio de prestador)"
click at [312, 297] on span "Aceptar" at bounding box center [306, 299] width 37 height 10
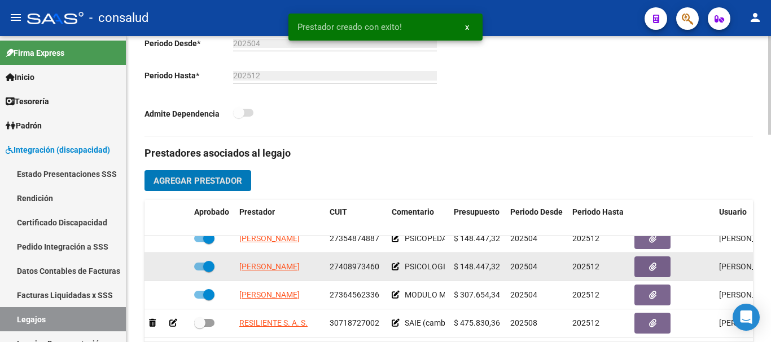
scroll to position [20, 0]
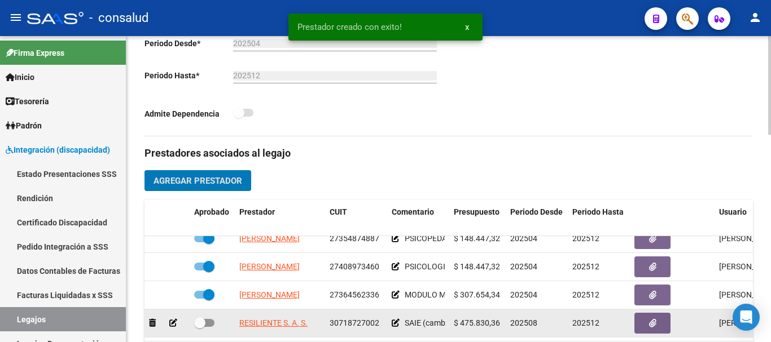
click at [214, 319] on span at bounding box center [204, 323] width 20 height 8
click at [200, 327] on input "checkbox" at bounding box center [199, 327] width 1 height 1
checkbox input "true"
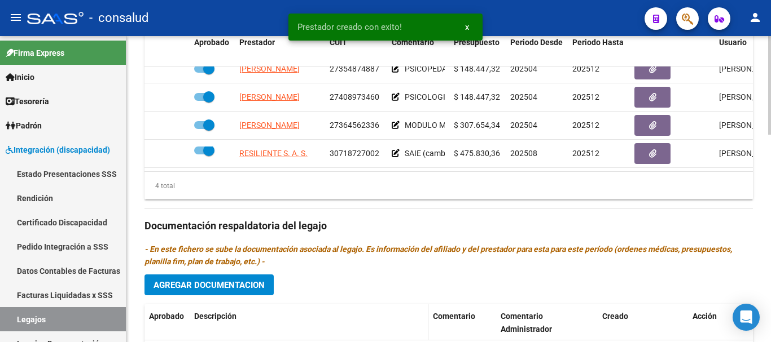
scroll to position [644, 0]
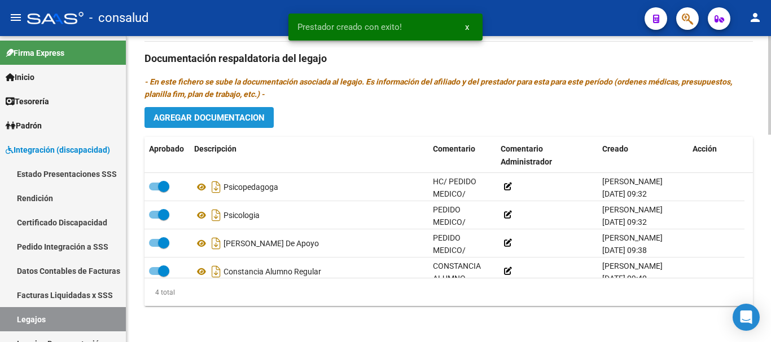
click at [214, 118] on span "Agregar Documentacion" at bounding box center [208, 118] width 111 height 10
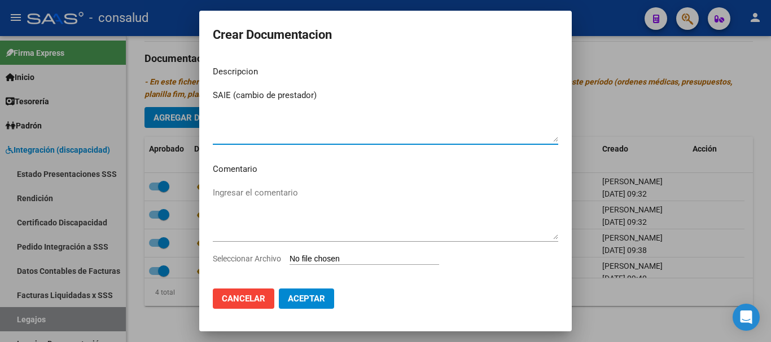
type textarea "SAIE (cambio de prestador)"
click at [250, 187] on textarea "Ingresar el comentario" at bounding box center [385, 213] width 345 height 53
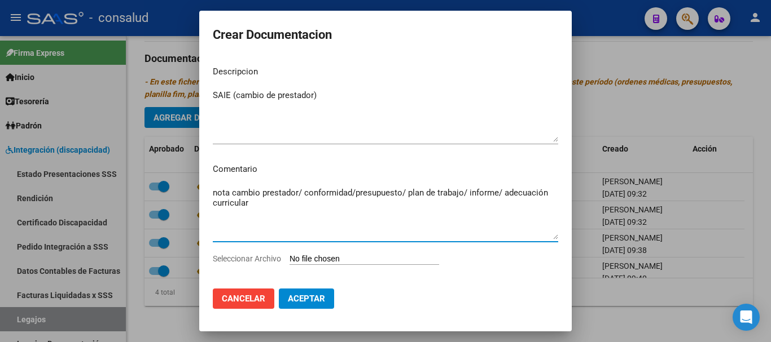
click at [213, 189] on textarea "nota cambio prestador/ conformidad/presupuesto/ plan de trabajo/ informe/ adecu…" at bounding box center [385, 213] width 345 height 53
click at [221, 193] on textarea "/ pedido medico/ nota cambio prestador/ conformidad/presupuesto/ plan de trabaj…" at bounding box center [385, 213] width 345 height 53
click at [220, 193] on textarea "/ pedido medico/ nota cambio prestador/ conformidad/presupuesto/ plan de trabaj…" at bounding box center [385, 213] width 345 height 53
type textarea "pedido medico/ nota cambio prestador/ conformidad/presupuesto/ plan de trabajo/…"
